Goal: Feedback & Contribution: Contribute content

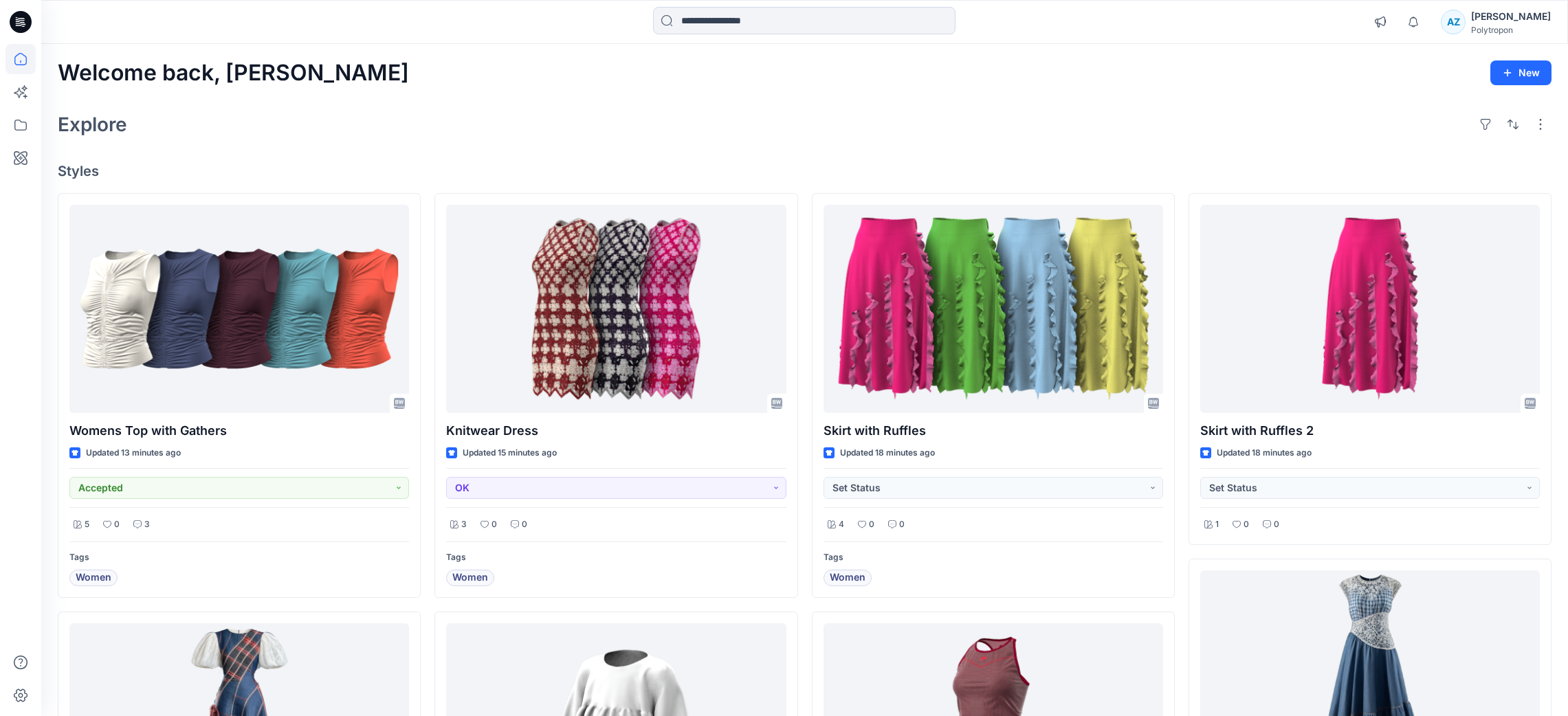
scroll to position [900, 0]
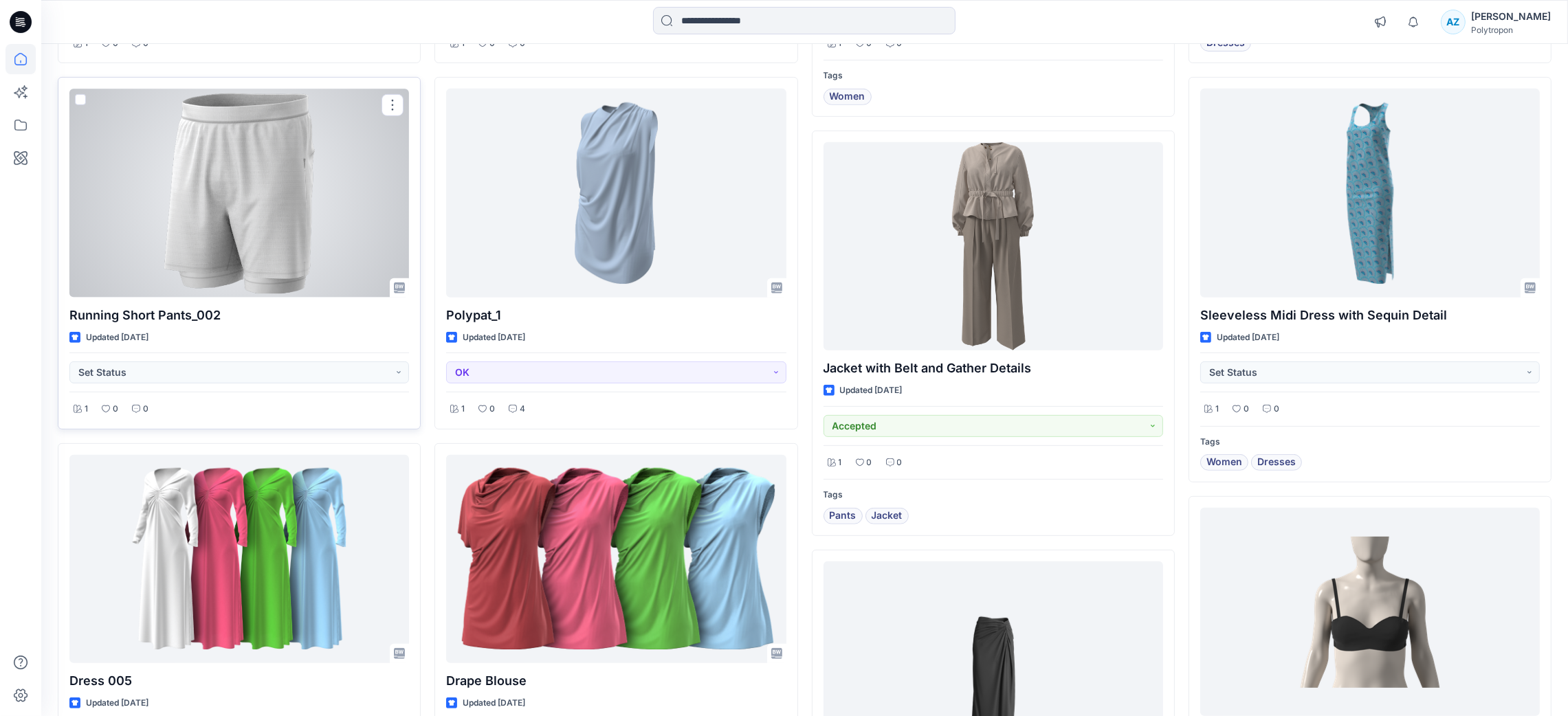
click at [311, 228] on div at bounding box center [239, 193] width 340 height 208
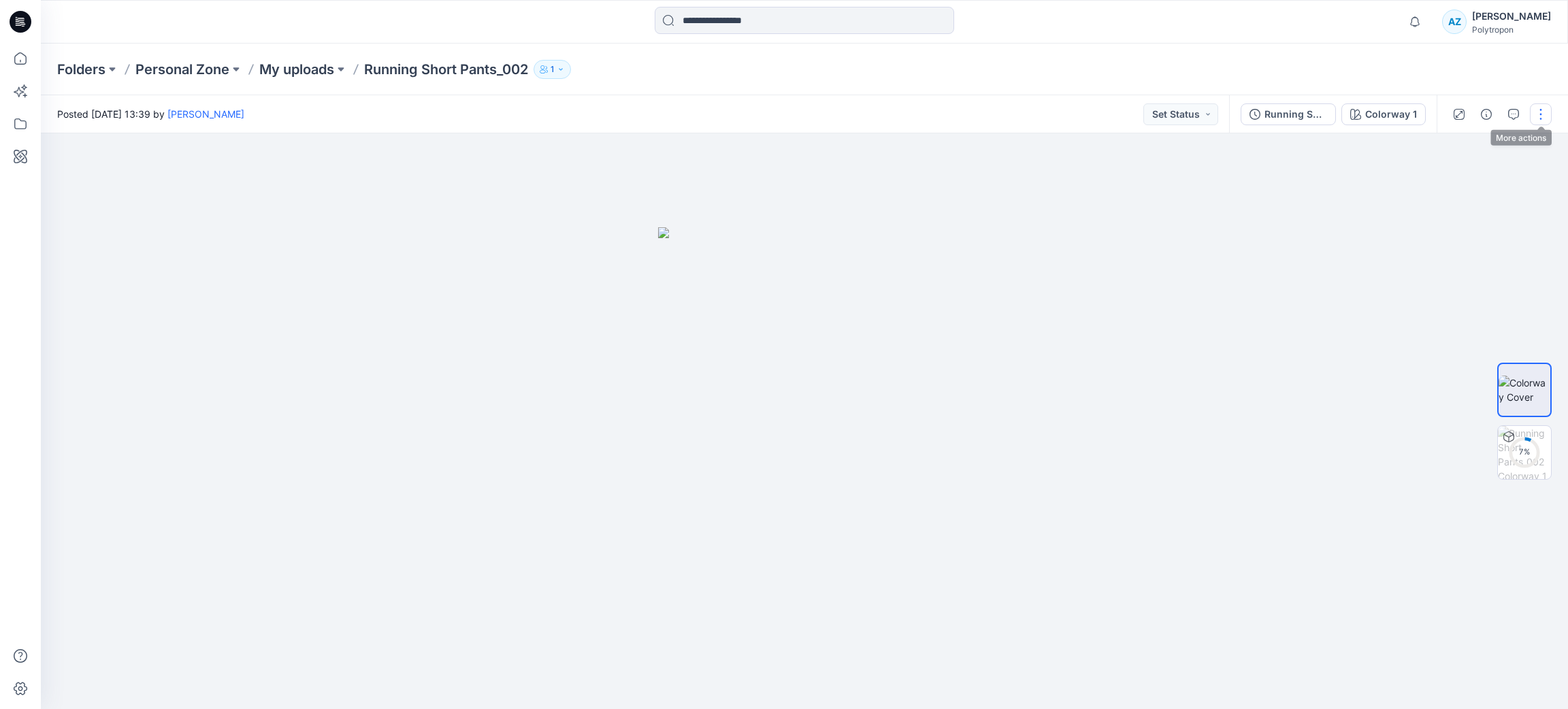
click at [1538, 112] on button "button" at bounding box center [1541, 115] width 22 height 22
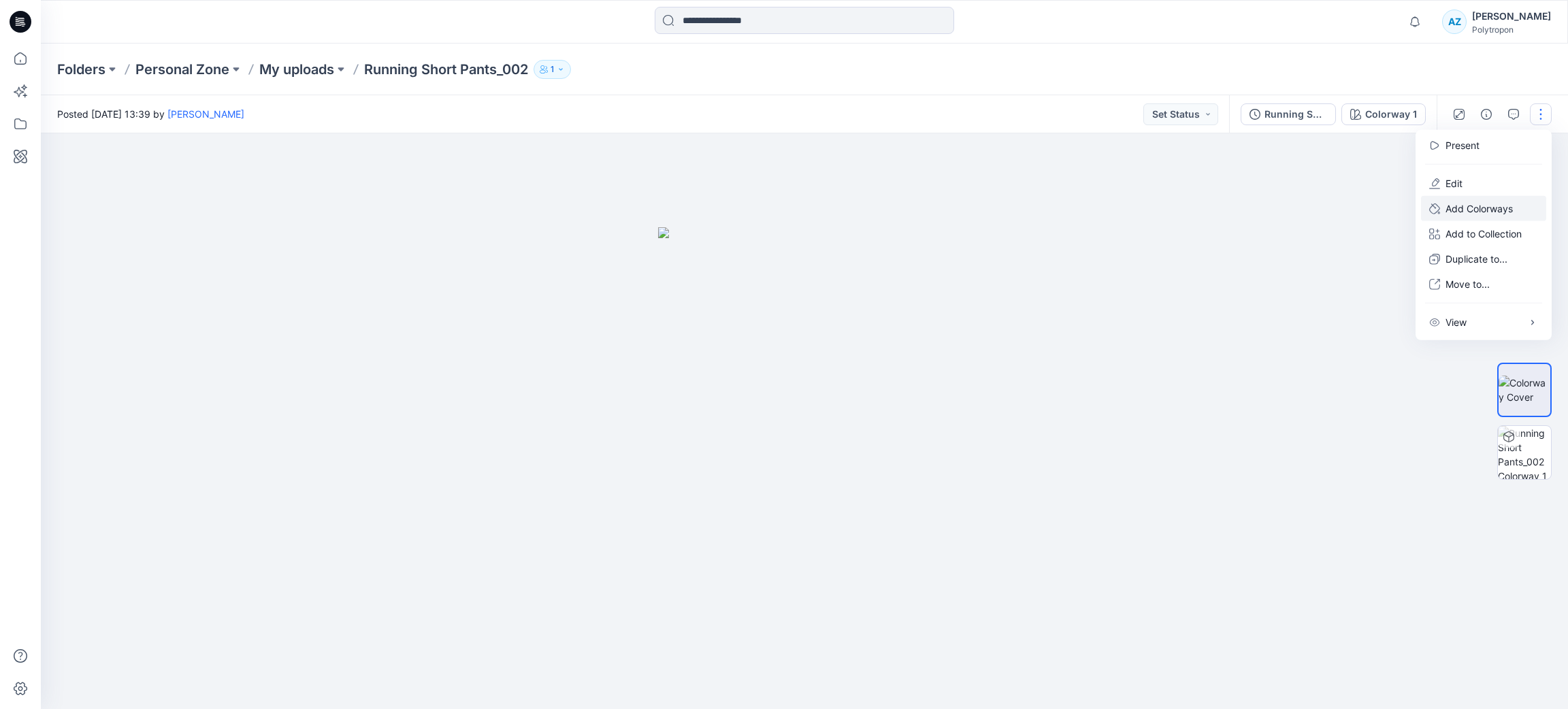
click at [1478, 202] on p "Add Colorways" at bounding box center [1478, 208] width 67 height 14
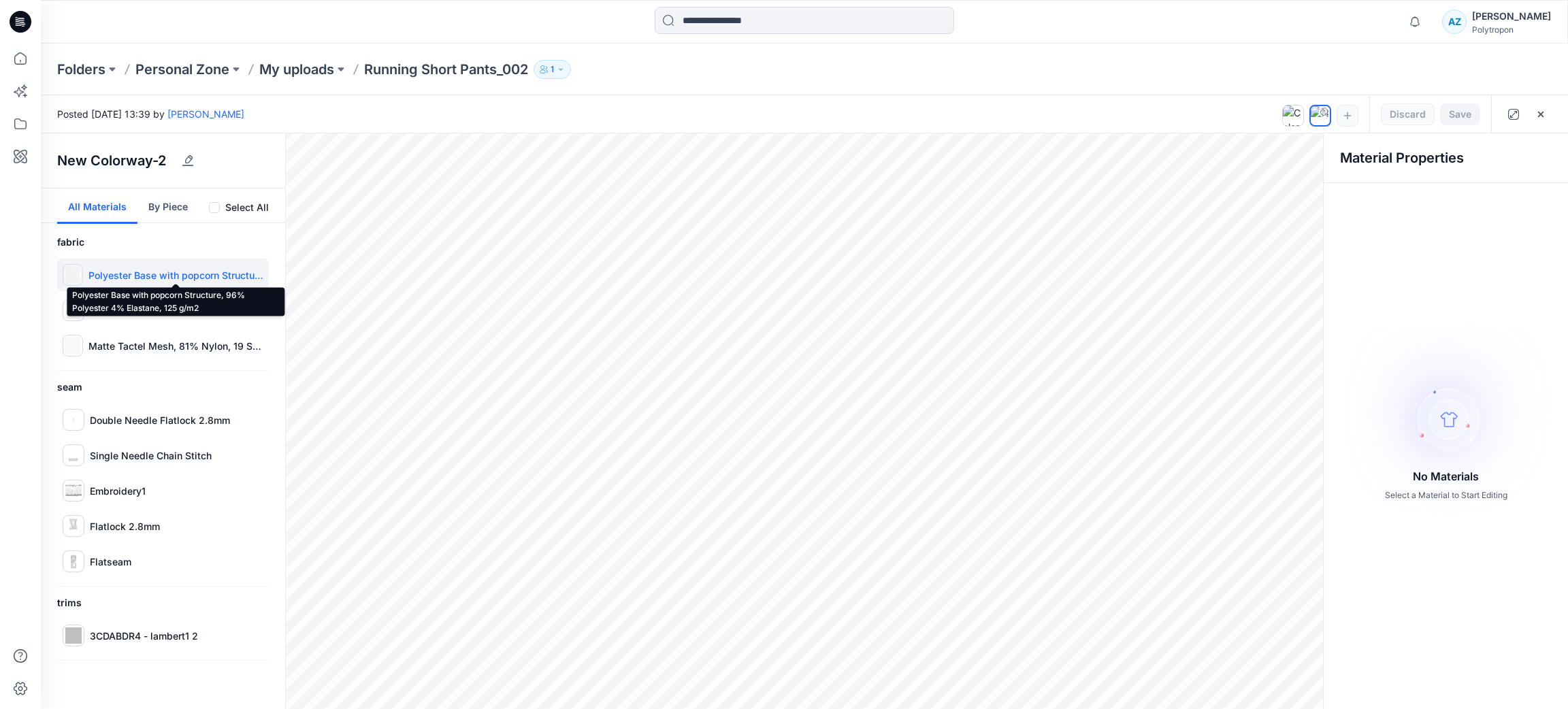
click at [171, 274] on p "Polyester Base with popcorn Structure, 96% Polyester 4% Elastane, 125 g/m2" at bounding box center [176, 275] width 175 height 14
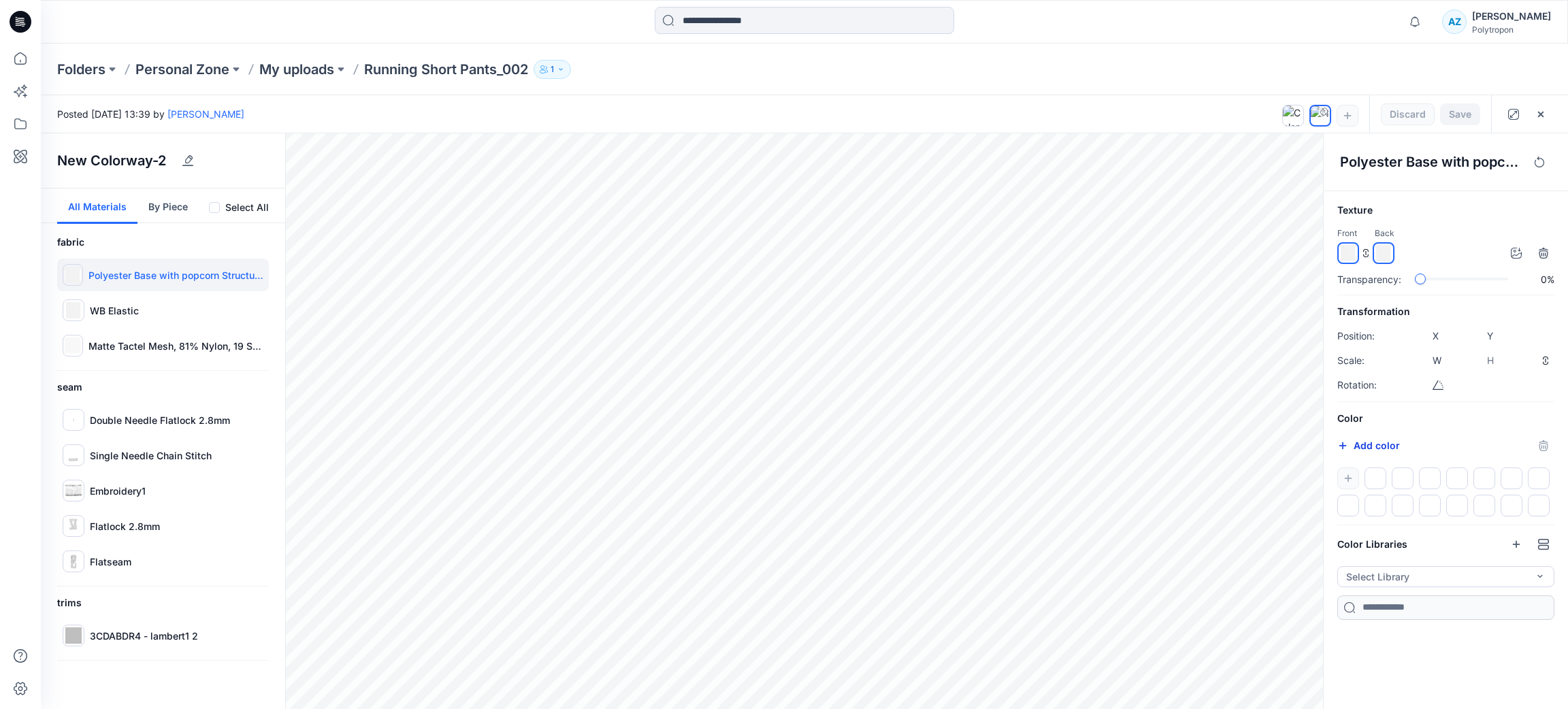
click at [1377, 444] on button "Add color" at bounding box center [1368, 446] width 62 height 17
type input "*******"
drag, startPoint x: 10, startPoint y: 61, endPoint x: 34, endPoint y: 65, distance: 24.3
click at [10, 61] on icon at bounding box center [21, 58] width 30 height 30
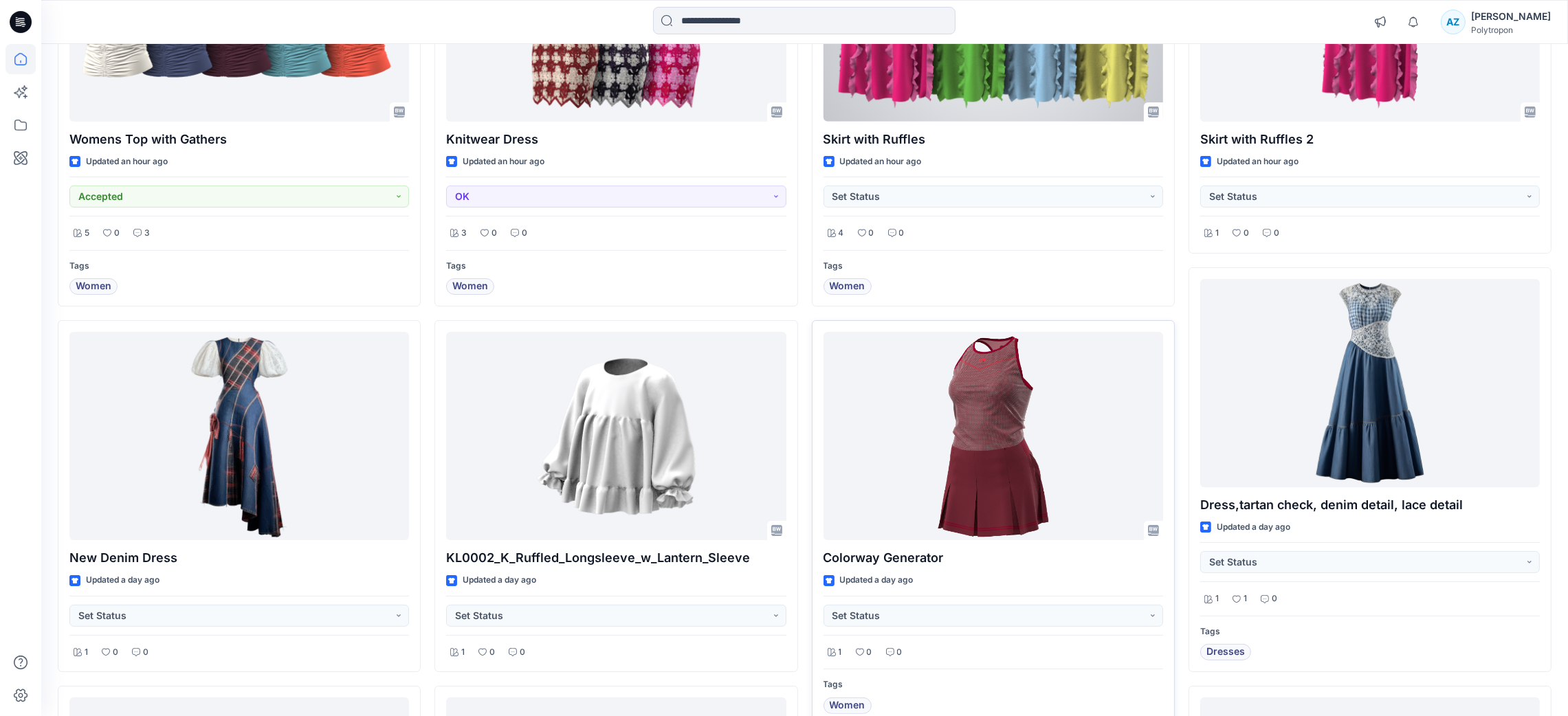
scroll to position [309, 0]
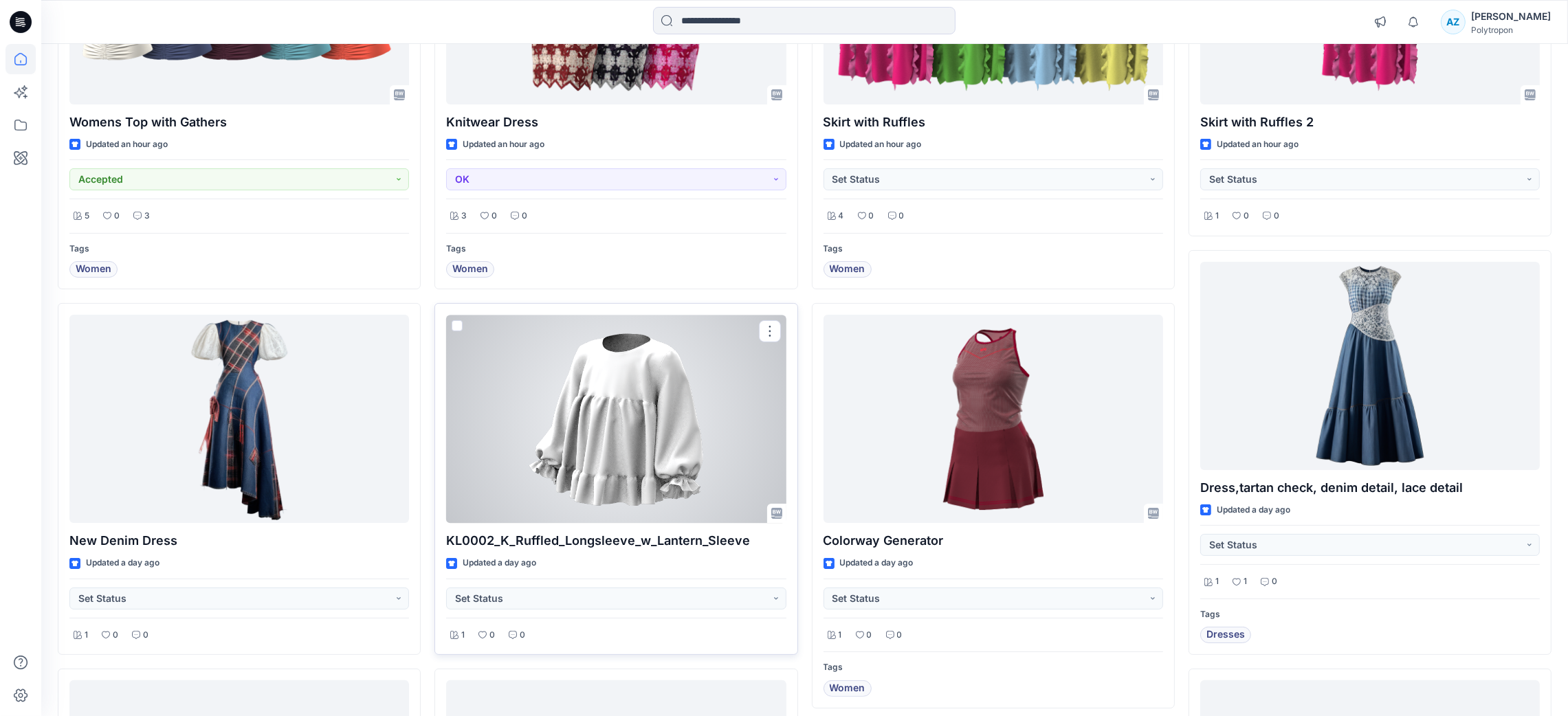
click at [657, 391] on div at bounding box center [615, 418] width 340 height 208
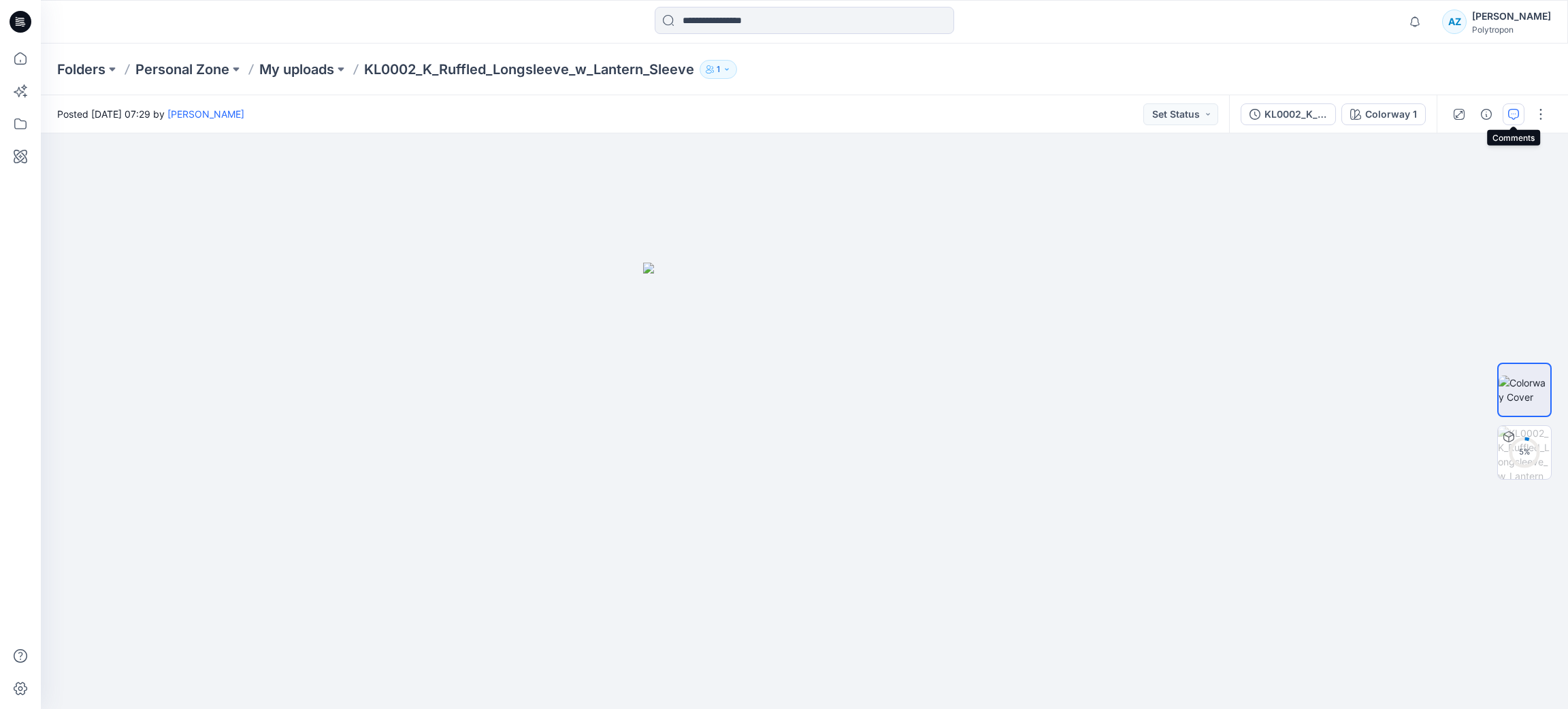
click at [1513, 113] on icon "button" at bounding box center [1514, 113] width 5 height 1
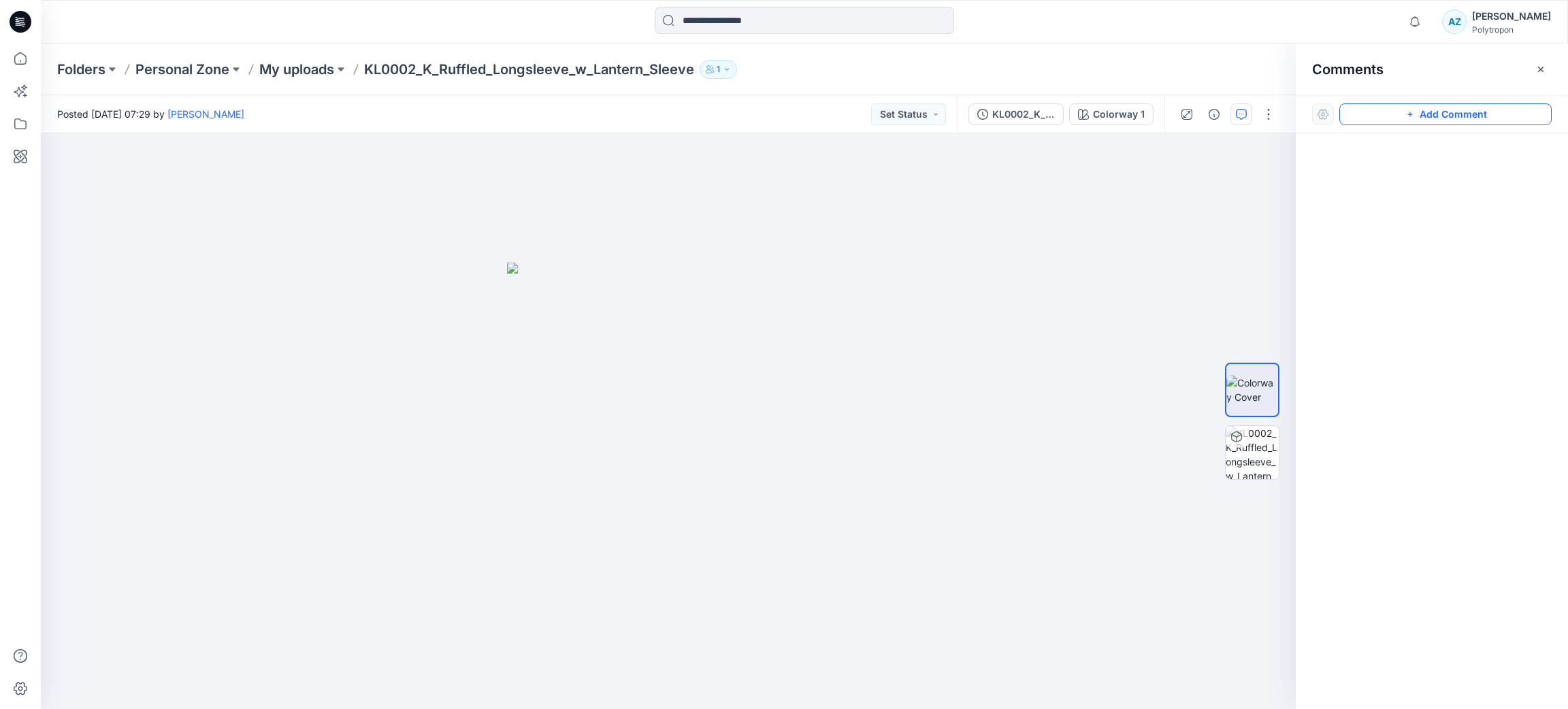
click at [1448, 110] on button "Add Comment" at bounding box center [1445, 115] width 212 height 22
click at [757, 325] on div "1" at bounding box center [668, 422] width 1255 height 576
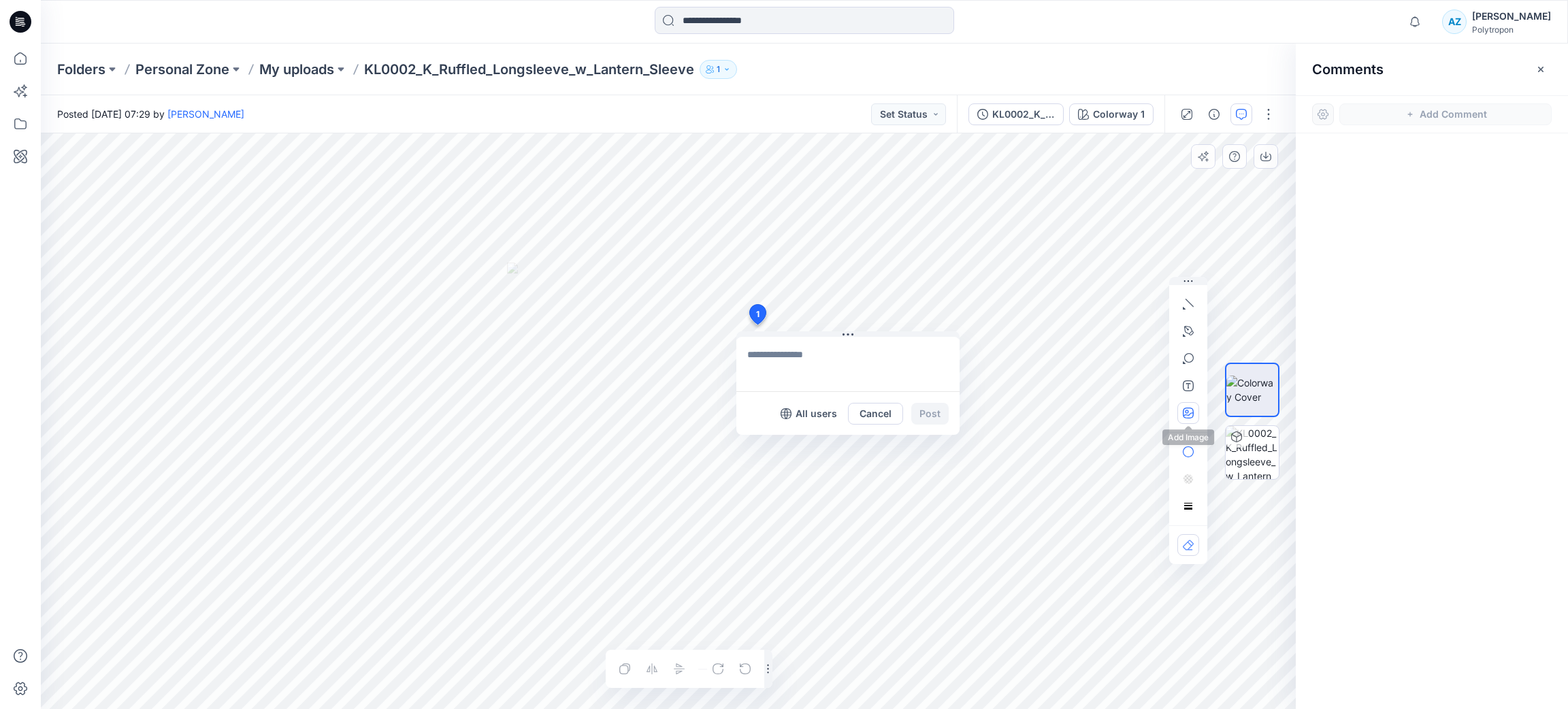
click at [1189, 416] on icon "button" at bounding box center [1188, 413] width 11 height 11
type input"] "**********"
click at [1186, 410] on icon "button" at bounding box center [1186, 412] width 3 height 3
type input"] "**********"
click at [1254, 449] on img at bounding box center [1253, 452] width 53 height 53
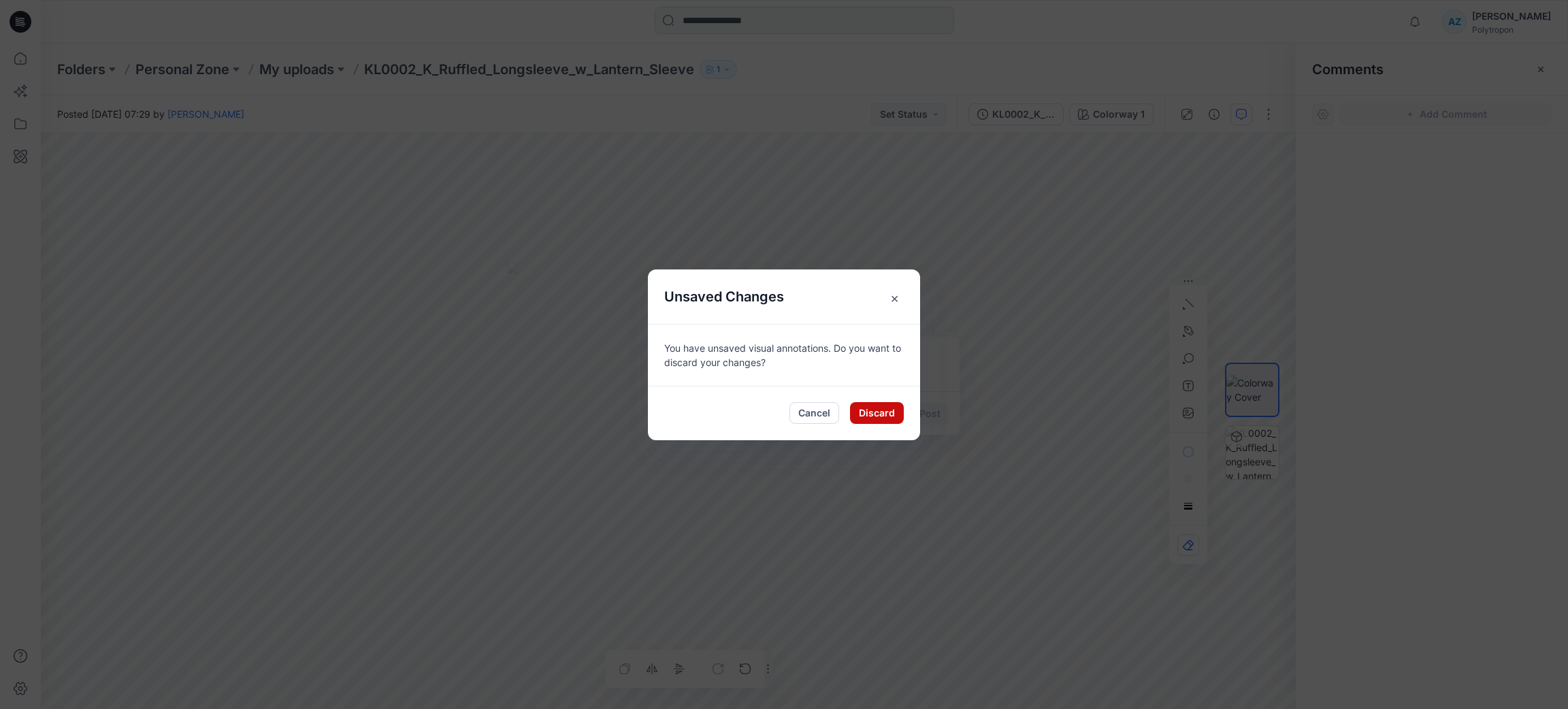
click at [887, 413] on button "Discard" at bounding box center [877, 413] width 54 height 22
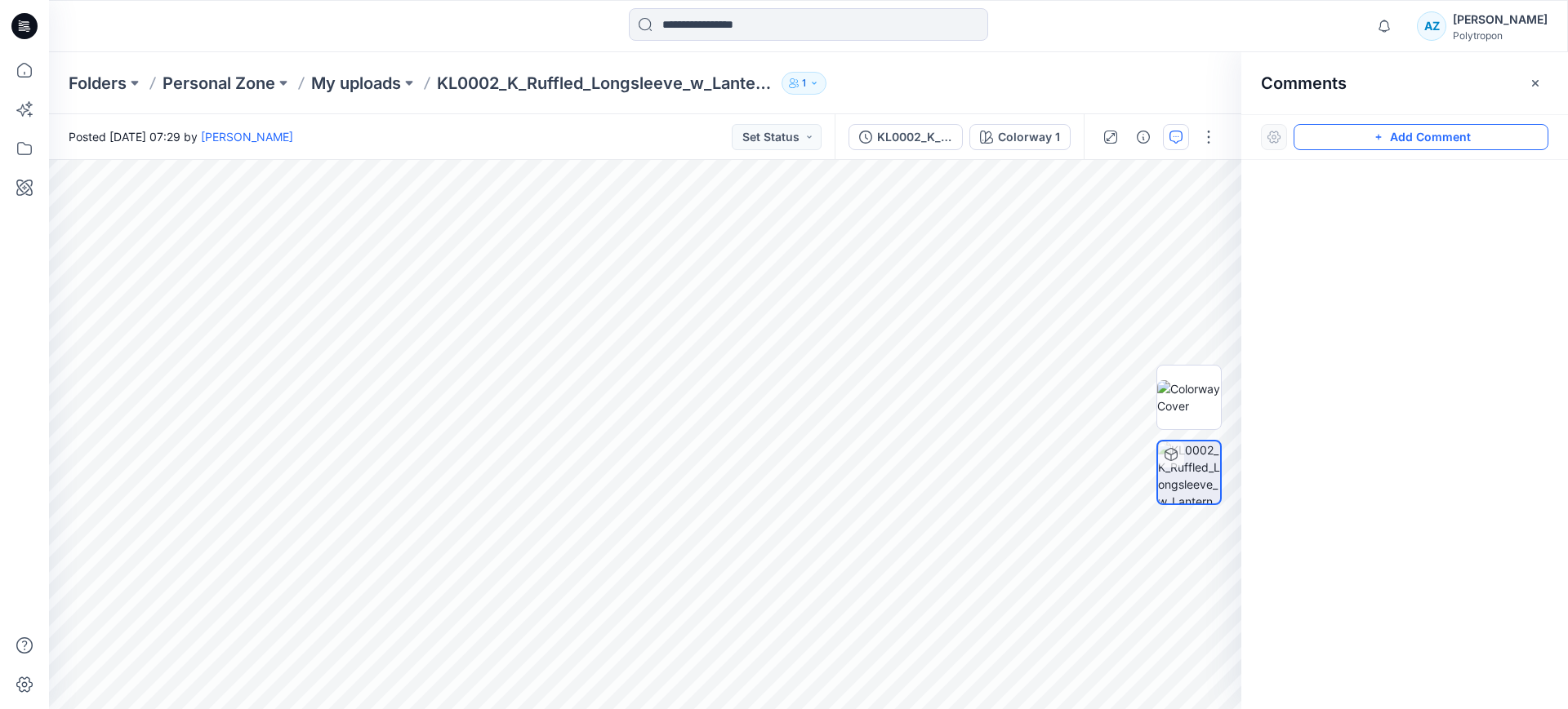
click at [1471, 131] on button "Add Comment" at bounding box center [1422, 137] width 255 height 26
click at [1118, 498] on icon "button" at bounding box center [1112, 495] width 13 height 13
type input"] "**********"
click at [875, 401] on textarea at bounding box center [884, 406] width 268 height 66
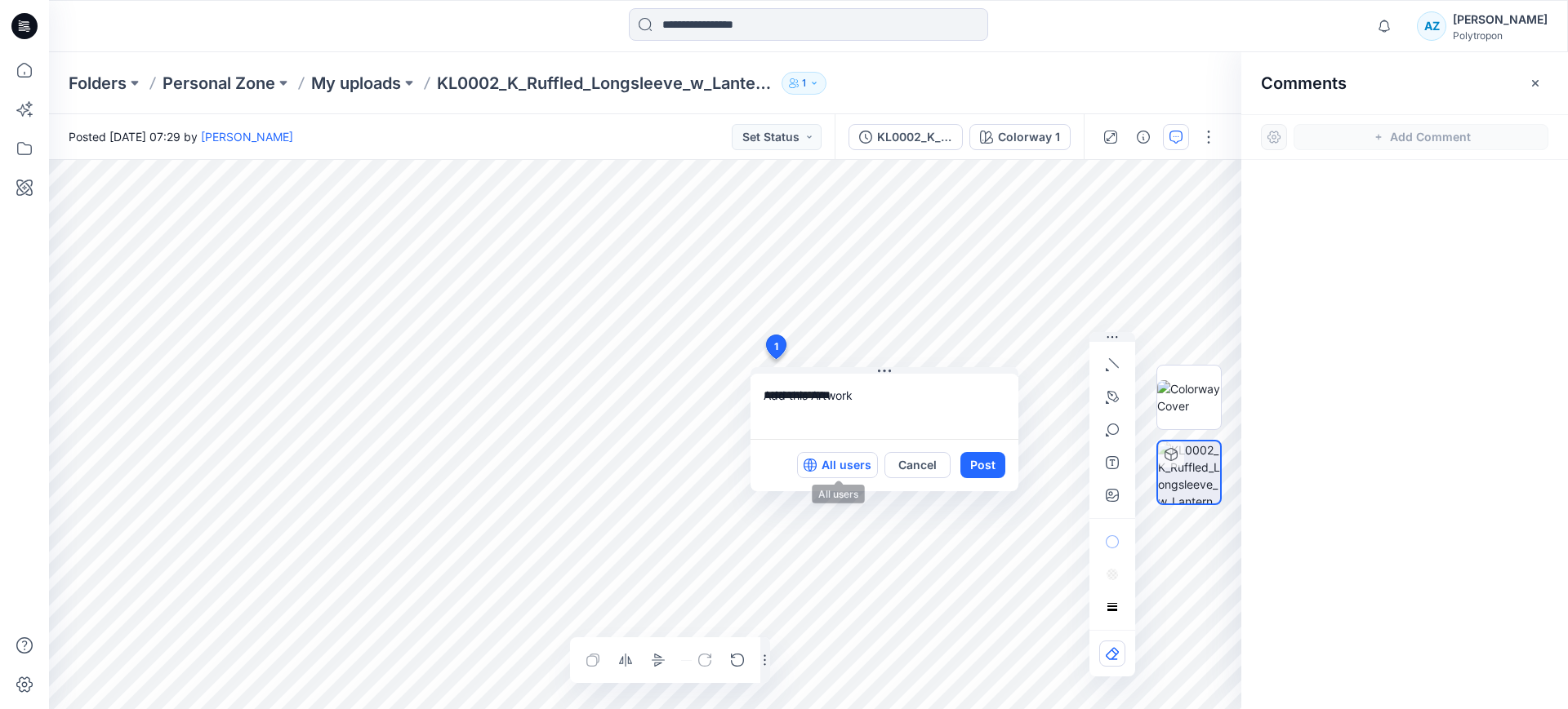
type textarea "**********"
click at [856, 463] on p "All users" at bounding box center [847, 465] width 50 height 20
click at [0, 335] on div at bounding box center [24, 354] width 49 height 709
click at [24, 74] on icon at bounding box center [25, 70] width 36 height 36
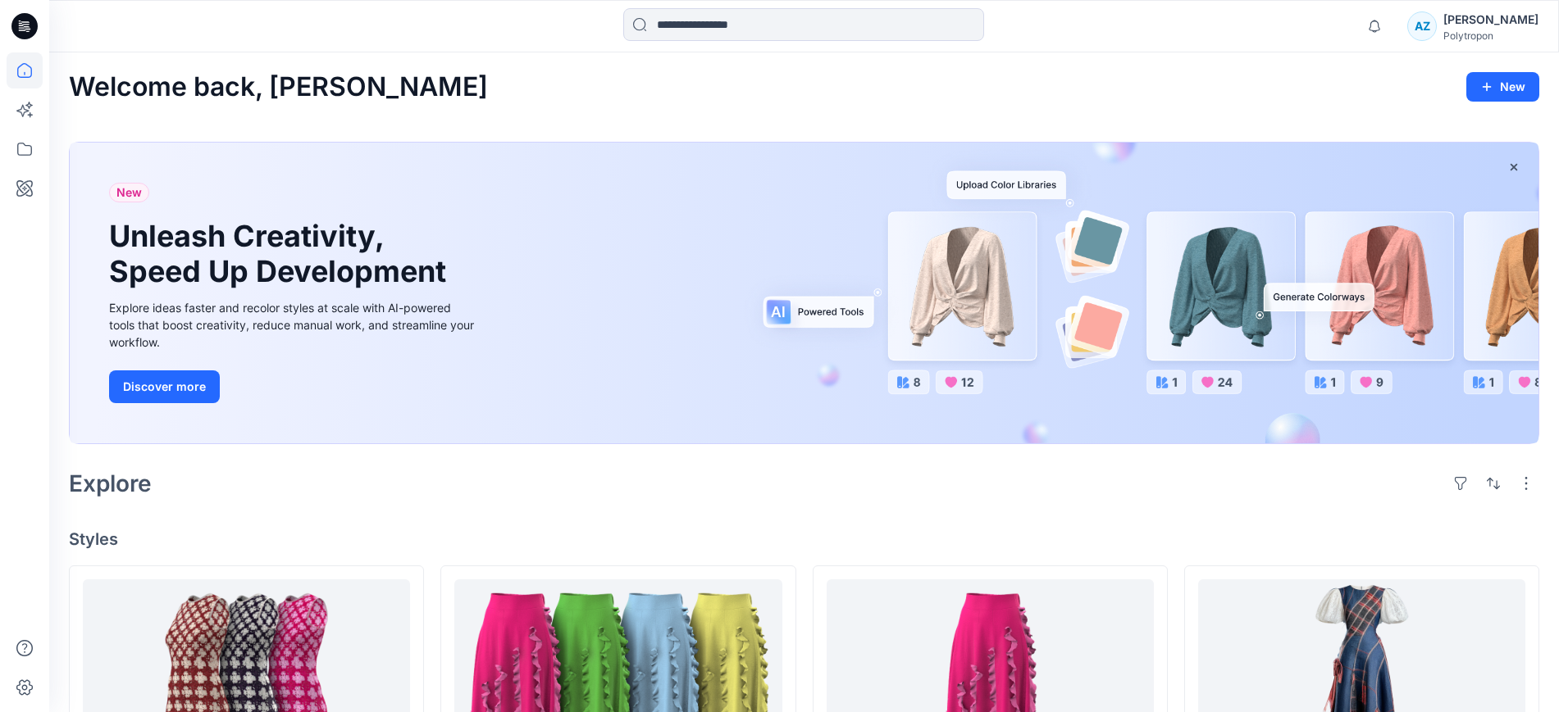
scroll to position [4905, 0]
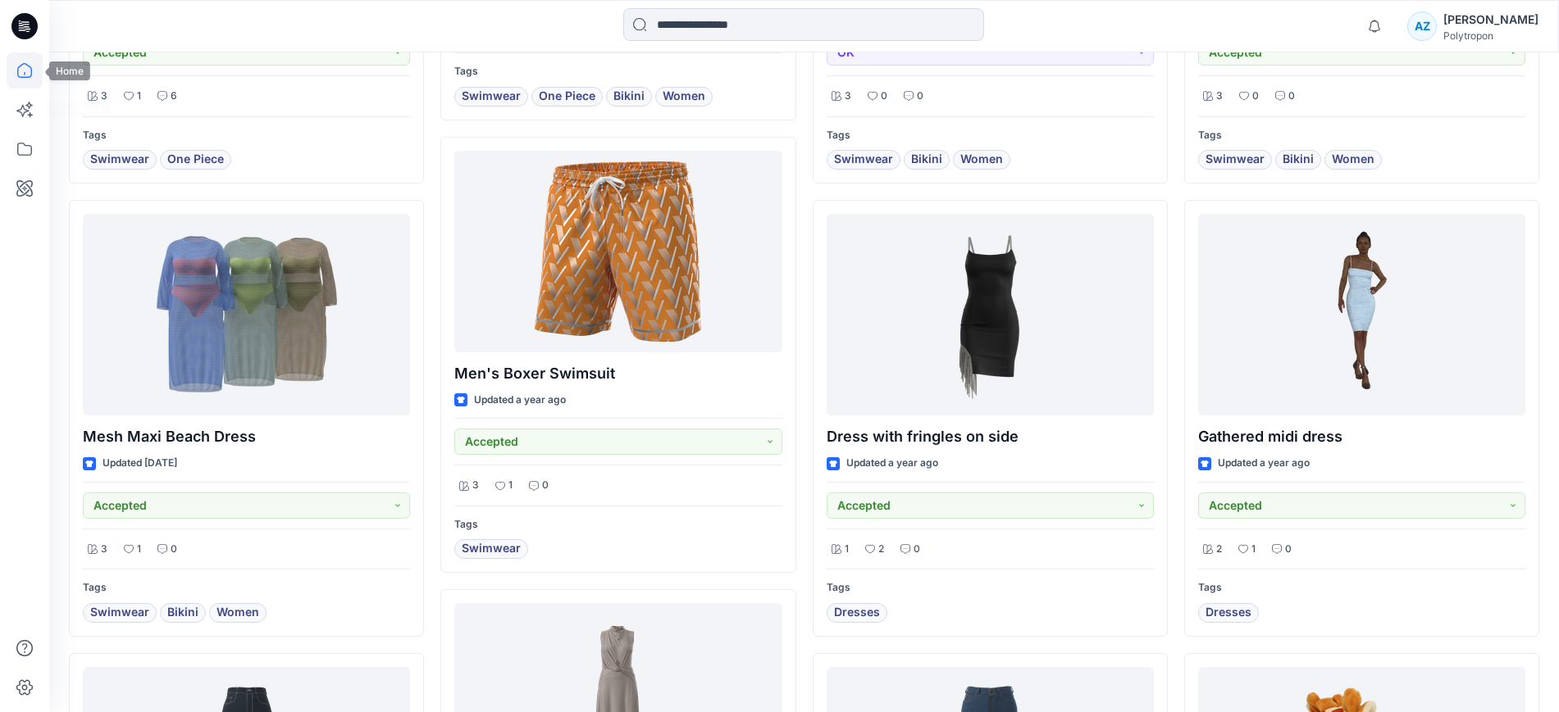
click at [37, 71] on icon at bounding box center [25, 70] width 36 height 36
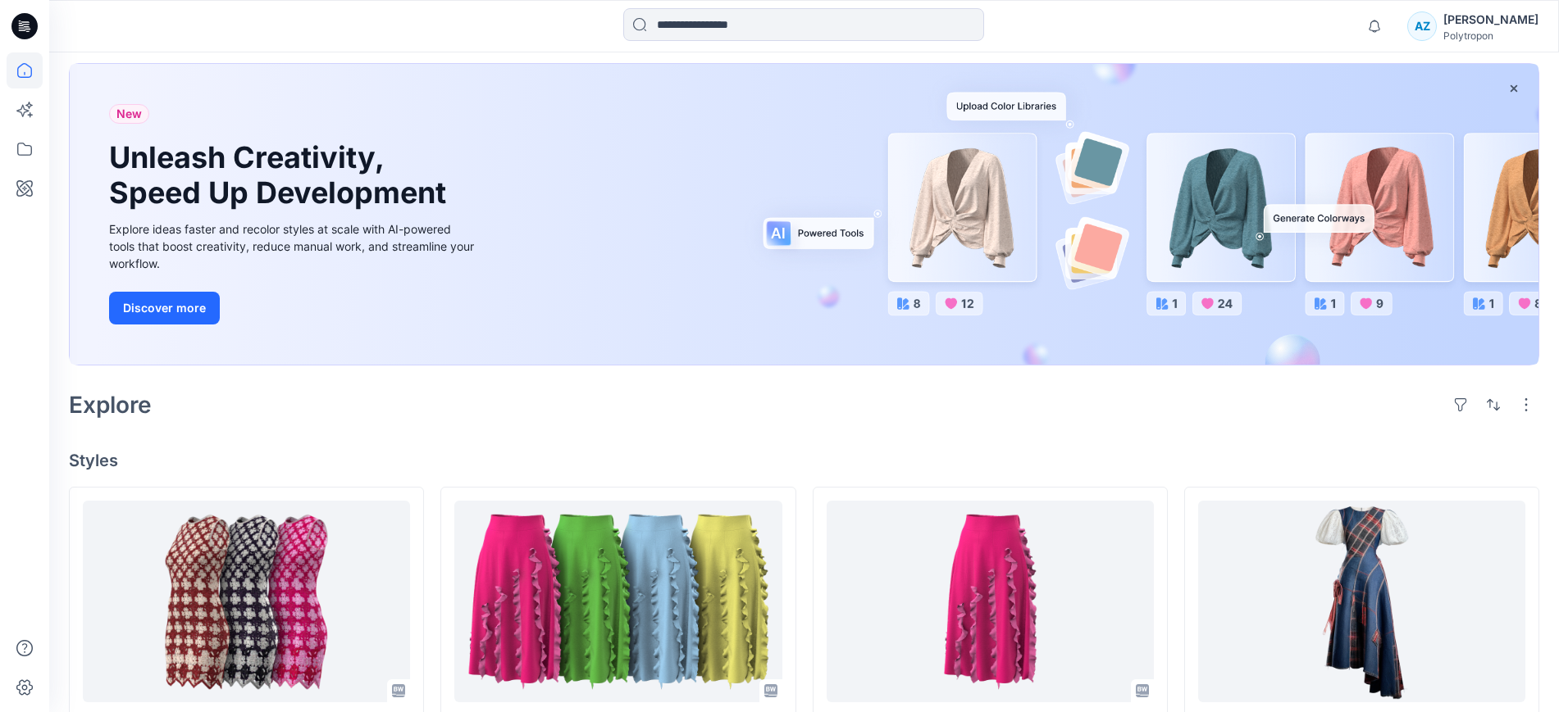
scroll to position [0, 0]
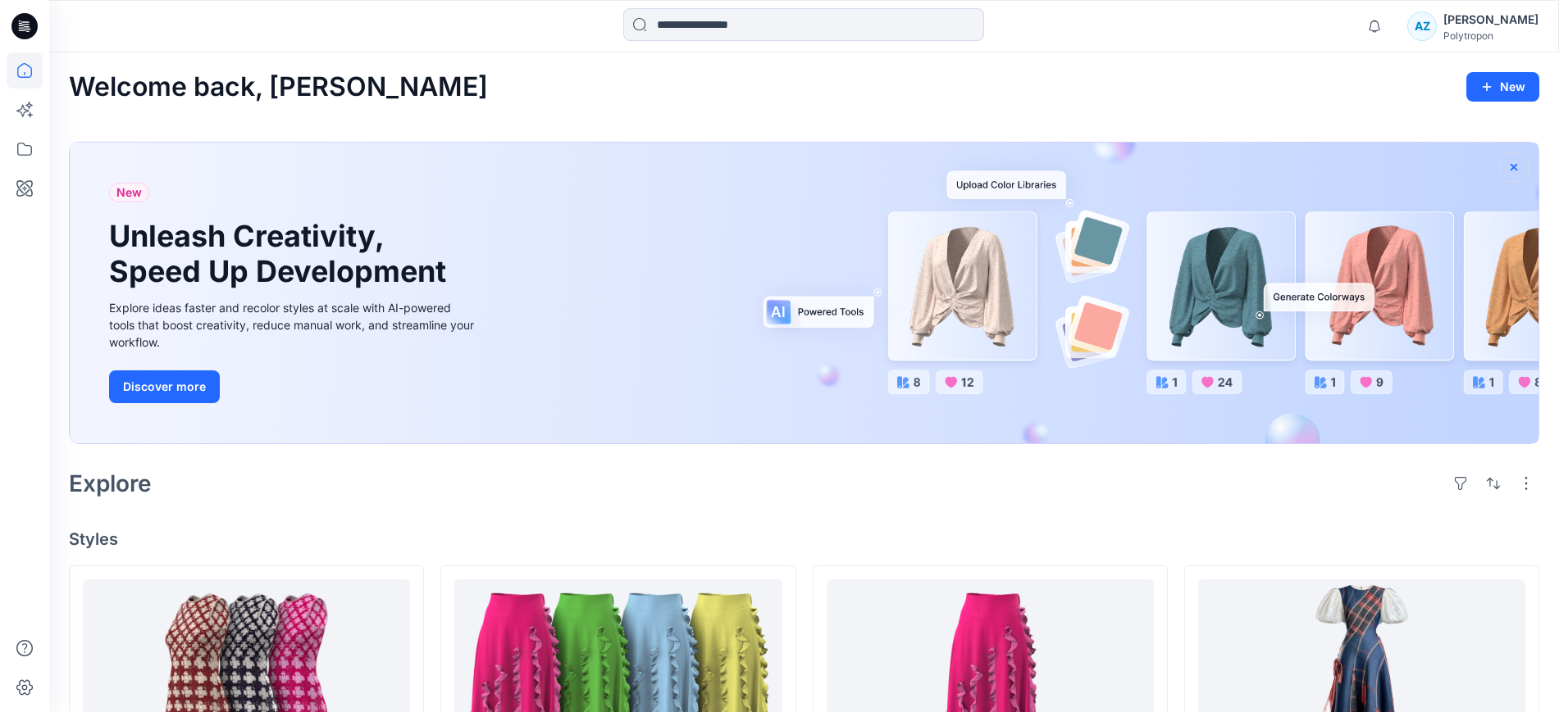
click at [1506, 163] on button "button" at bounding box center [1514, 167] width 30 height 30
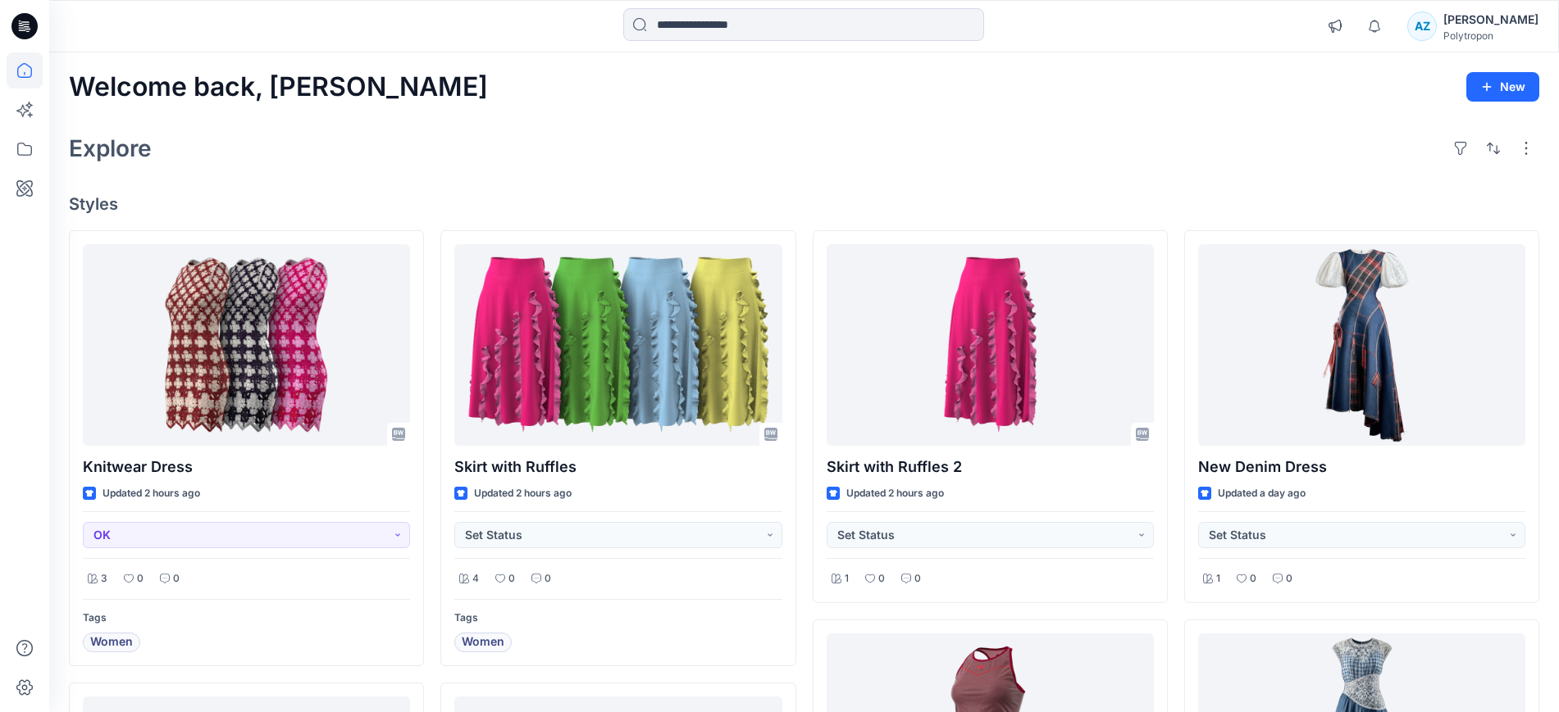
click at [25, 442] on div at bounding box center [25, 382] width 36 height 660
